Goal: Information Seeking & Learning: Learn about a topic

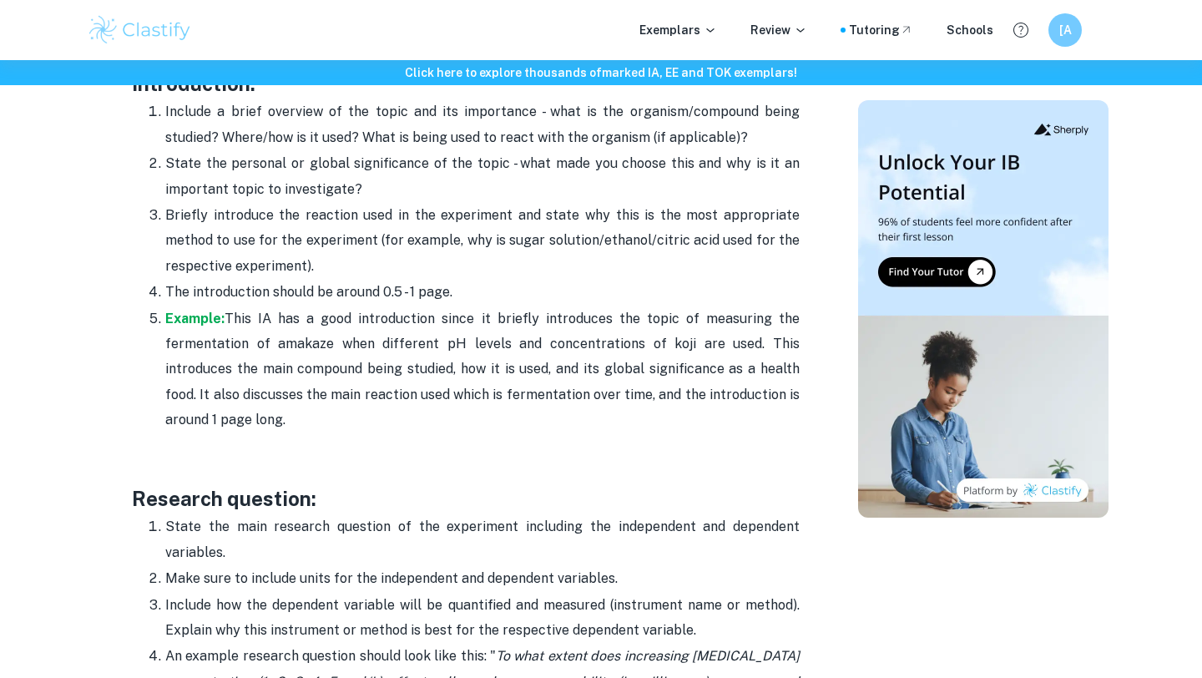
scroll to position [1318, 0]
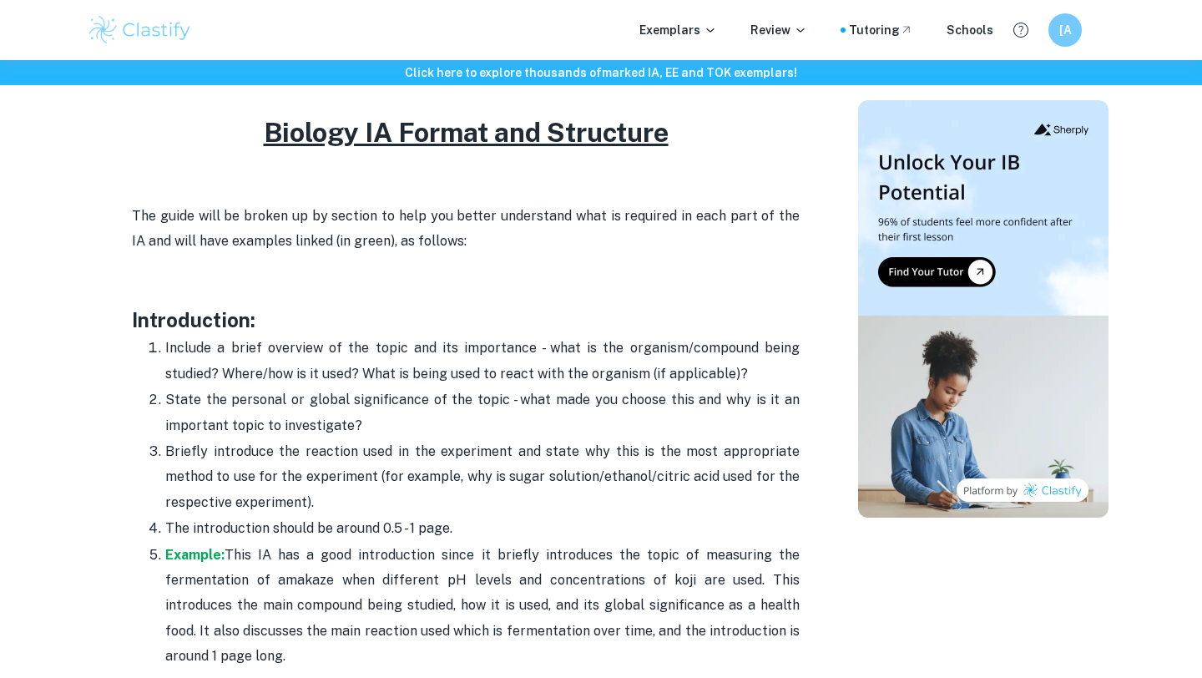
scroll to position [942, 0]
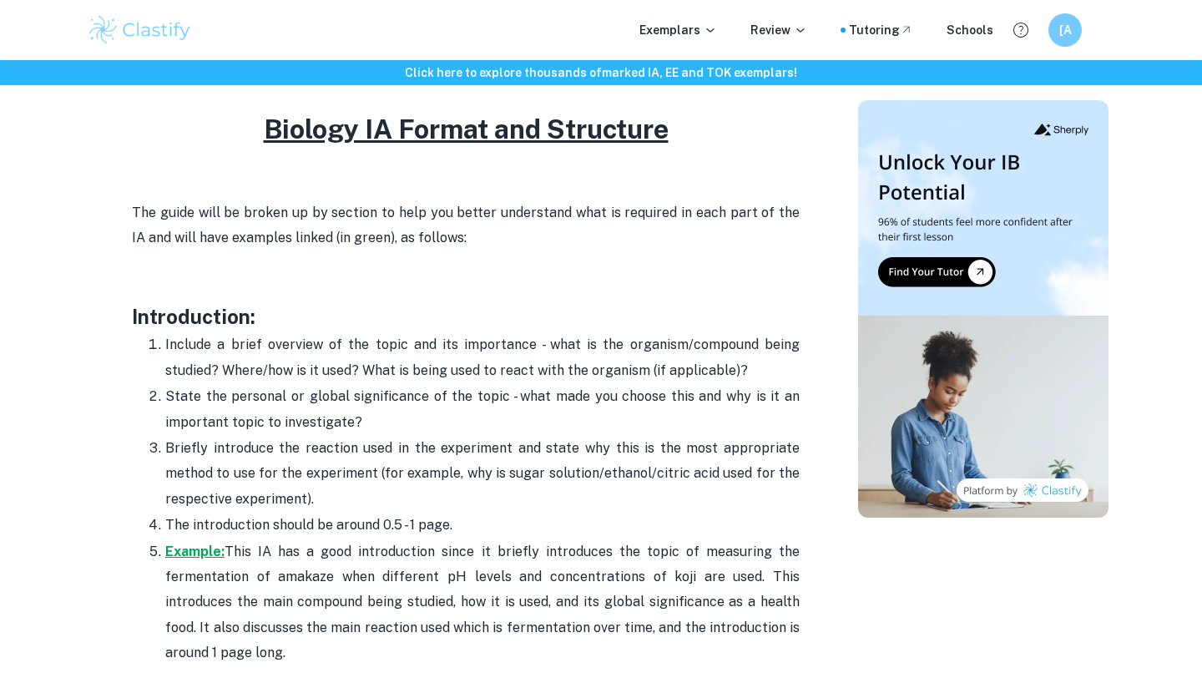
click at [201, 552] on strong "Example:" at bounding box center [194, 551] width 59 height 16
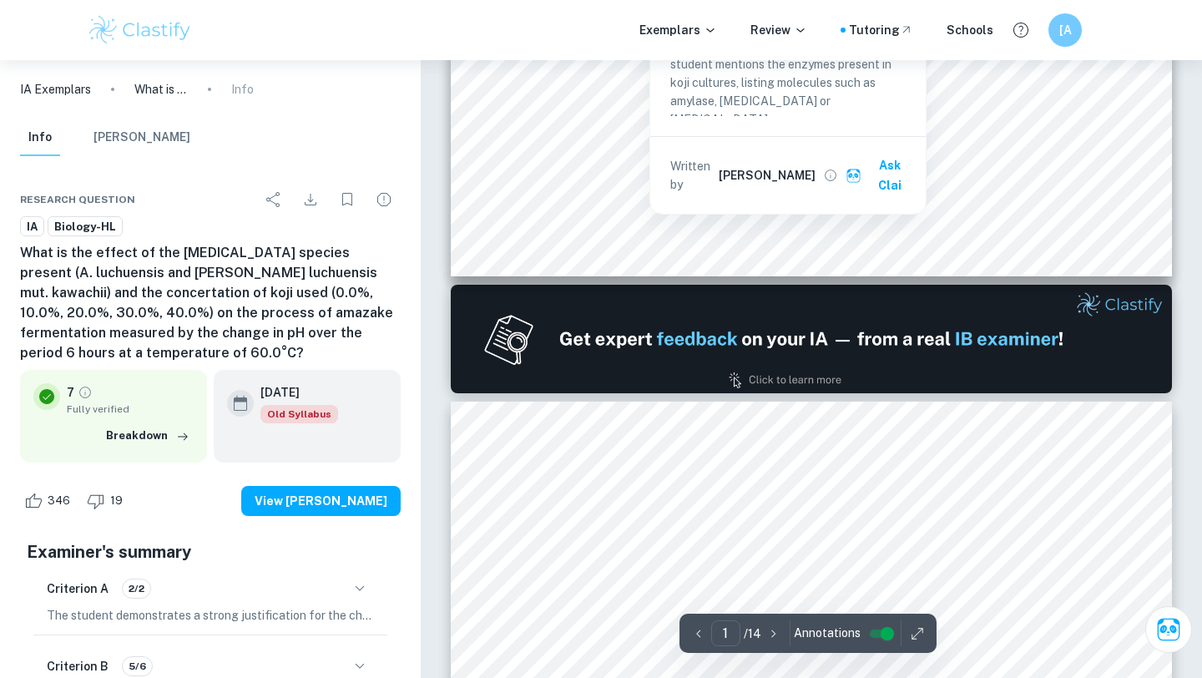
type input "2"
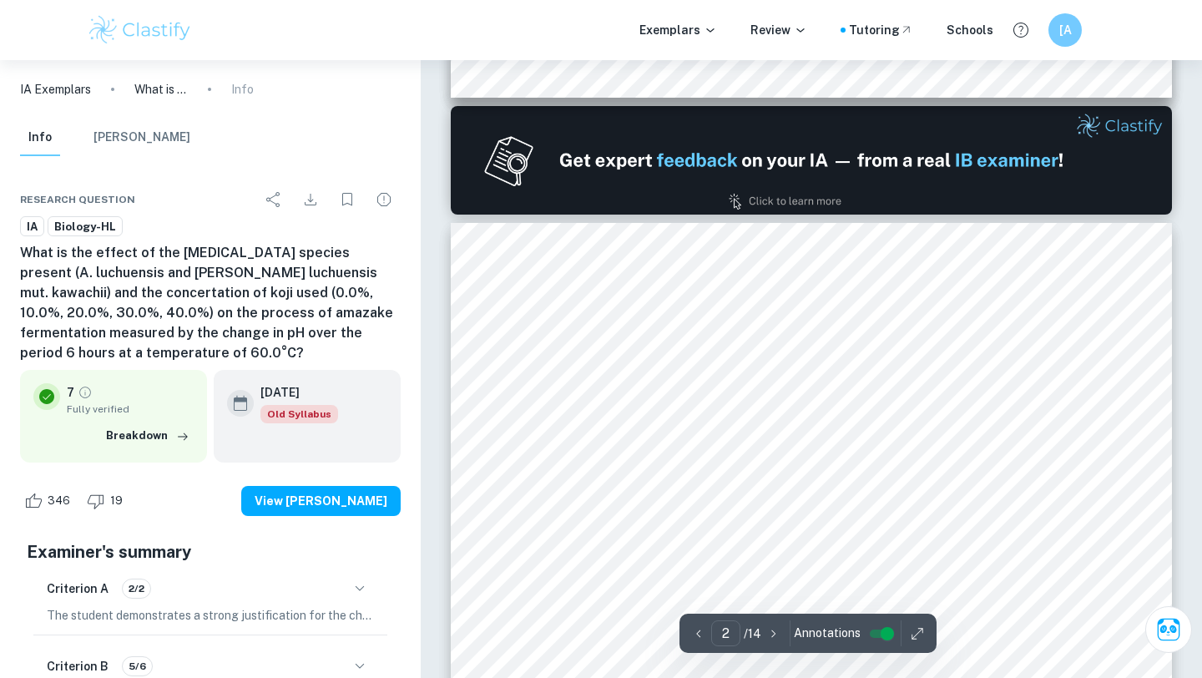
scroll to position [913, 0]
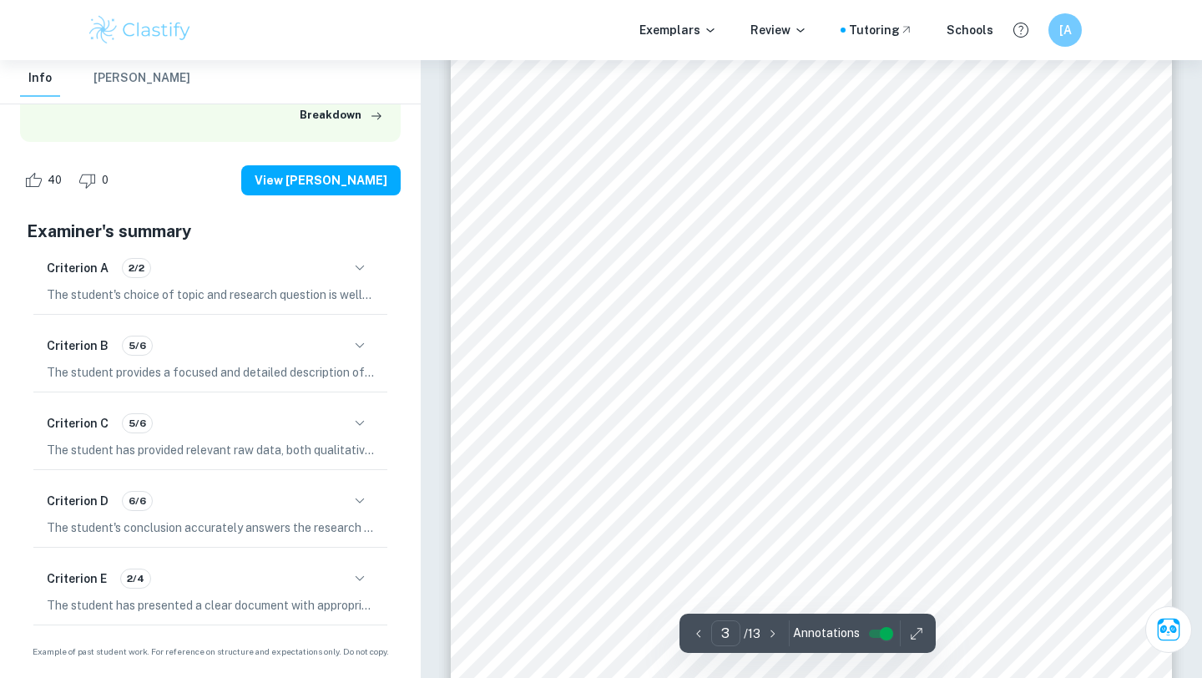
scroll to position [2307, 0]
type input "2"
